Goal: Browse casually

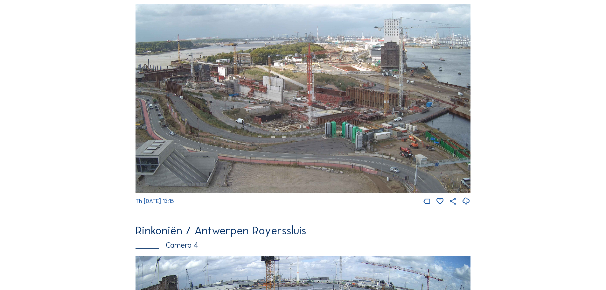
scroll to position [859, 0]
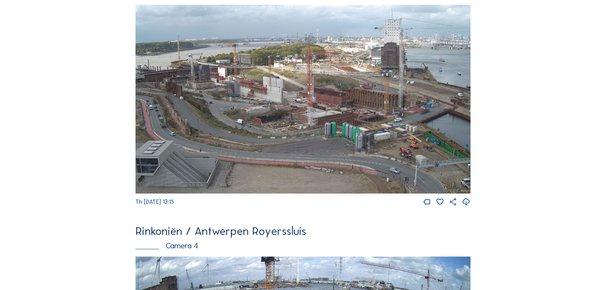
click at [317, 109] on img at bounding box center [303, 99] width 335 height 189
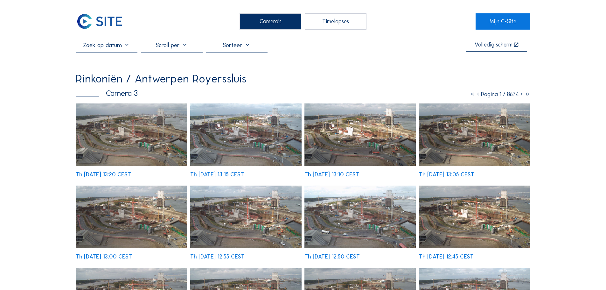
click at [147, 130] on img at bounding box center [131, 134] width 111 height 63
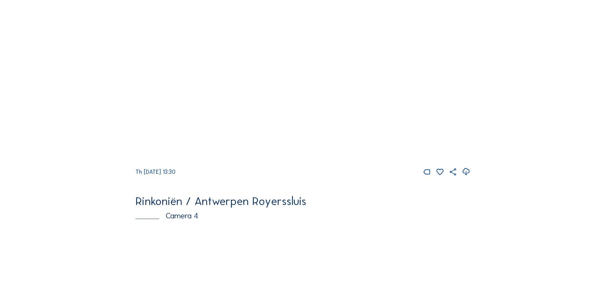
scroll to position [891, 0]
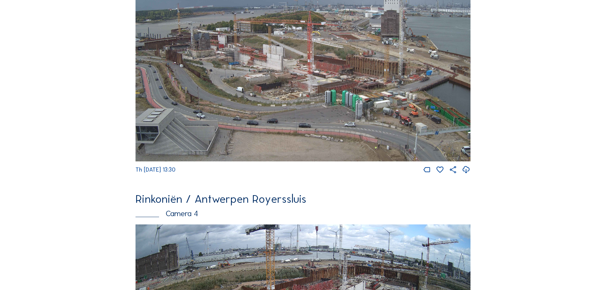
click at [330, 88] on img at bounding box center [303, 67] width 335 height 189
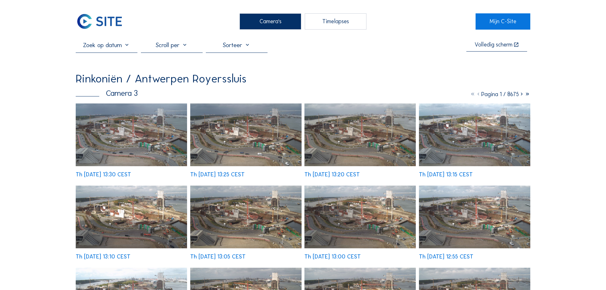
click at [113, 136] on img at bounding box center [131, 134] width 111 height 63
